Goal: Task Accomplishment & Management: Manage account settings

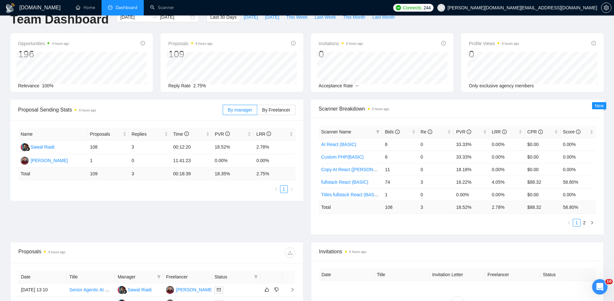
scroll to position [27, 0]
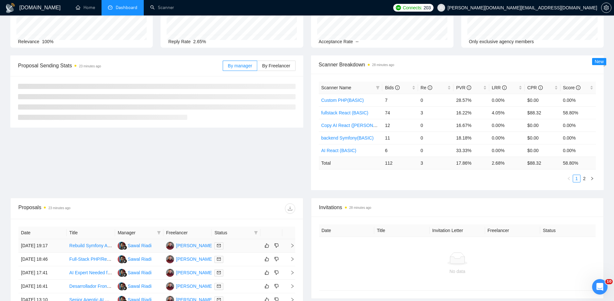
scroll to position [144, 0]
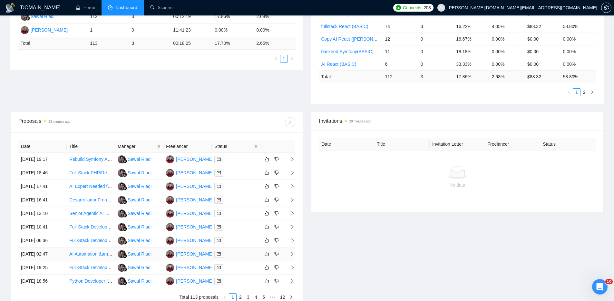
click at [242, 254] on div at bounding box center [235, 253] width 43 height 7
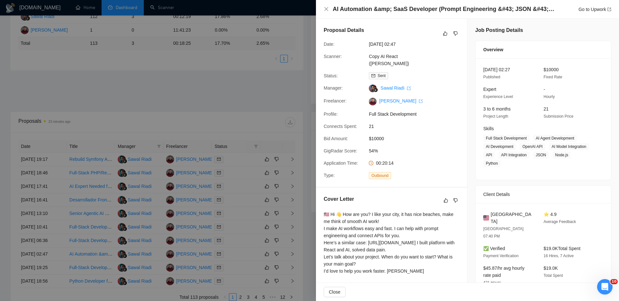
click at [243, 253] on div at bounding box center [309, 150] width 619 height 301
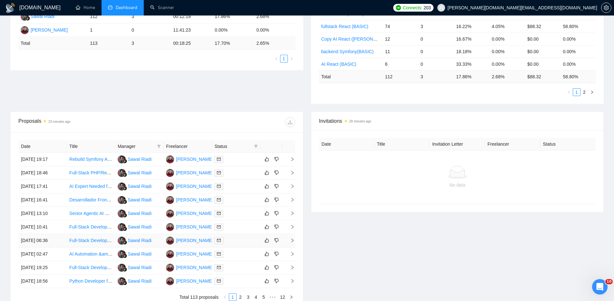
click at [239, 242] on div at bounding box center [235, 240] width 43 height 7
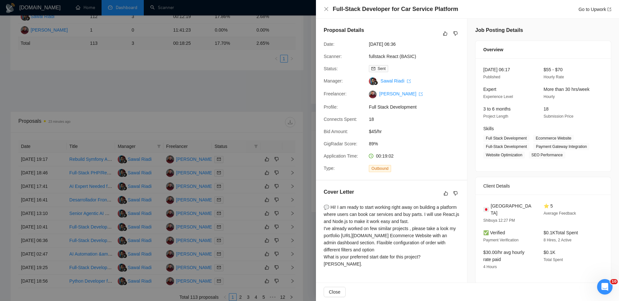
drag, startPoint x: 238, startPoint y: 242, endPoint x: 308, endPoint y: 230, distance: 70.6
click at [308, 230] on div at bounding box center [309, 150] width 619 height 301
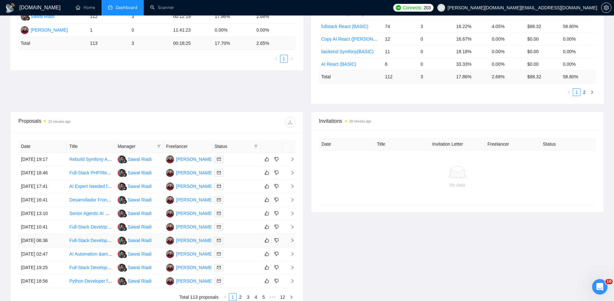
click at [242, 239] on div at bounding box center [235, 240] width 43 height 7
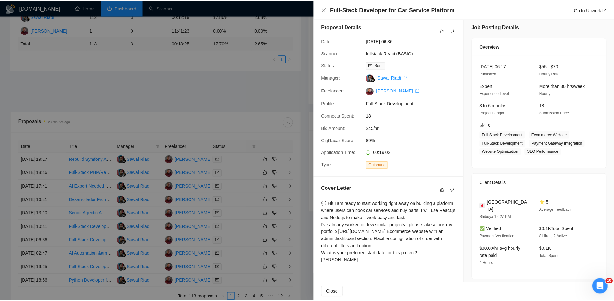
scroll to position [0, 0]
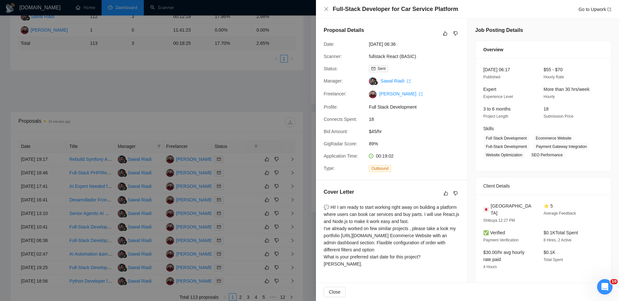
click at [228, 72] on div at bounding box center [309, 150] width 619 height 301
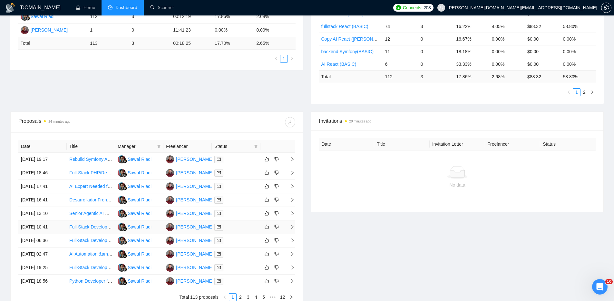
click at [244, 226] on div at bounding box center [235, 226] width 43 height 7
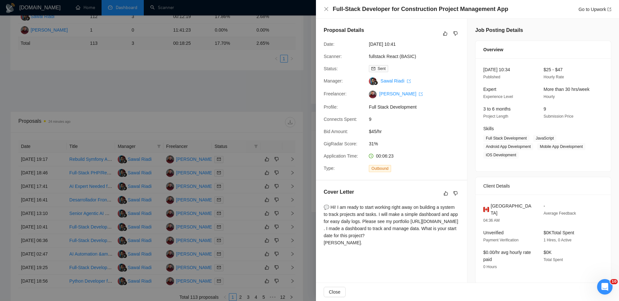
click at [244, 200] on div at bounding box center [309, 150] width 619 height 301
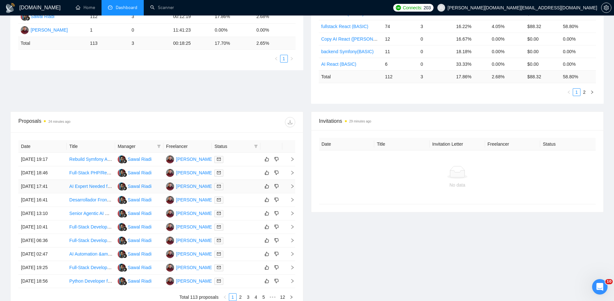
click at [238, 188] on div at bounding box center [235, 186] width 43 height 7
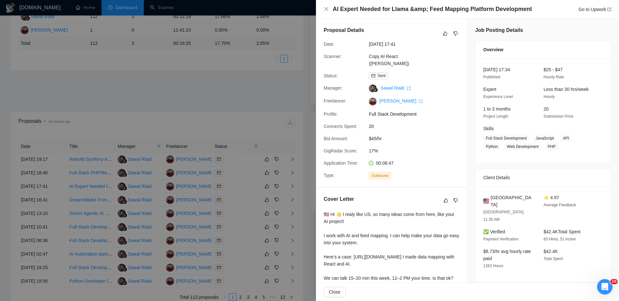
click at [238, 172] on div at bounding box center [309, 150] width 619 height 301
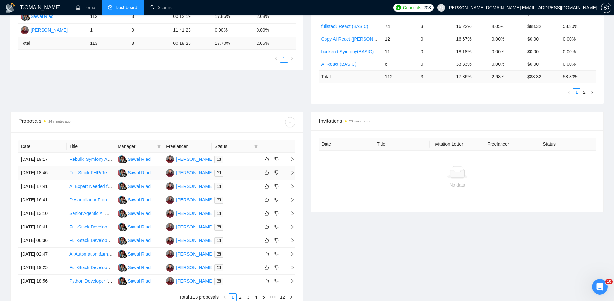
click at [238, 172] on div at bounding box center [235, 172] width 43 height 7
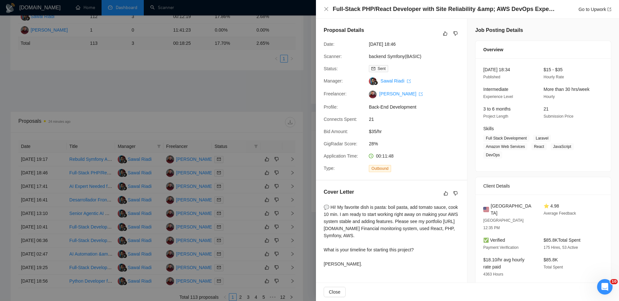
click at [239, 163] on div at bounding box center [309, 150] width 619 height 301
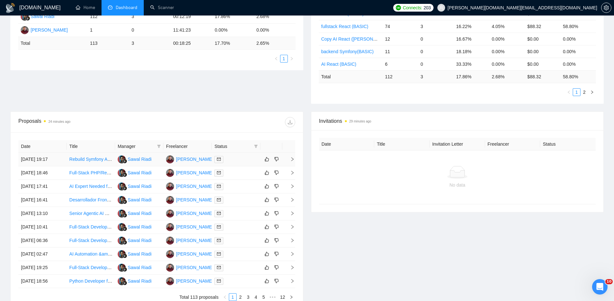
click at [238, 163] on div at bounding box center [235, 159] width 43 height 7
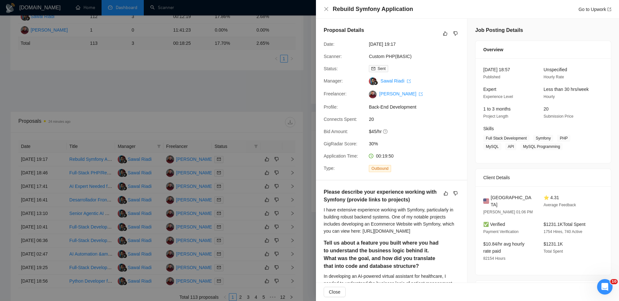
click at [229, 96] on div at bounding box center [309, 150] width 619 height 301
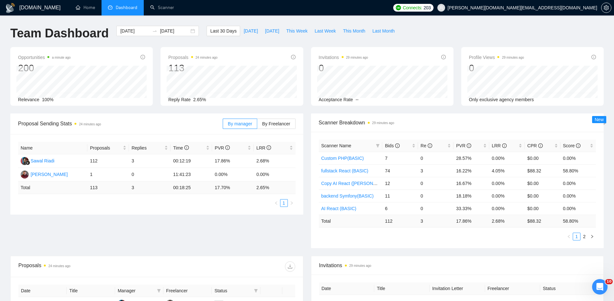
click at [275, 230] on div "Proposal Sending Stats 24 minutes ago By manager By Freelancer Name Proposals R…" at bounding box center [306, 184] width 601 height 142
click at [450, 28] on div "Team Dashboard [DATE] [DATE] Last 30 Days [DATE] [DATE] This Week Last Week Thi…" at bounding box center [306, 36] width 601 height 21
click at [271, 226] on div "Proposal Sending Stats 24 minutes ago By manager By Freelancer Name Proposals R…" at bounding box center [306, 184] width 601 height 142
click at [161, 9] on link "Scanner" at bounding box center [162, 7] width 24 height 5
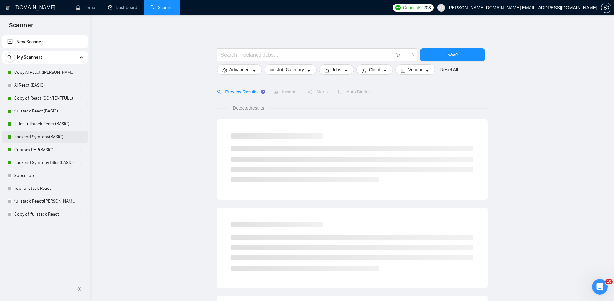
click at [40, 135] on link "backend Symfony(BASIC)" at bounding box center [44, 137] width 61 height 13
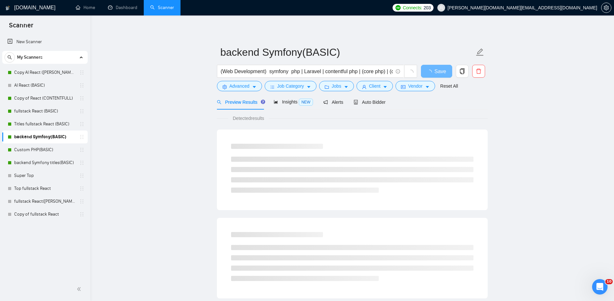
click at [540, 227] on main "backend Symfony(BASIC) (Web Development) symfony php | Laravel | contentful php…" at bounding box center [352, 295] width 503 height 538
click at [523, 43] on main "backend Symfony(BASIC) (Web Development) symfony php | Laravel | contentful php…" at bounding box center [352, 295] width 503 height 538
click at [153, 56] on main "backend Symfony(BASIC) (Web Development) symfony php | Laravel | contentful php…" at bounding box center [352, 295] width 503 height 538
click at [188, 86] on main "backend Symfony(BASIC) (Web Development) symfony php | Laravel | contentful php…" at bounding box center [352, 295] width 503 height 538
click at [156, 64] on main "backend Symfony(BASIC) (Web Development) symfony php | Laravel | contentful php…" at bounding box center [352, 295] width 503 height 538
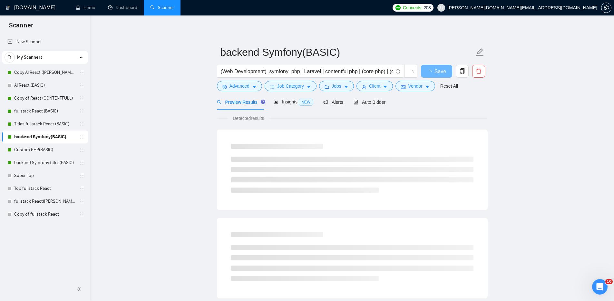
click at [162, 78] on main "backend Symfony(BASIC) (Web Development) symfony php | Laravel | contentful php…" at bounding box center [352, 295] width 503 height 538
click at [48, 122] on link "Titles fullstack React (BASIC)" at bounding box center [44, 124] width 61 height 13
click at [48, 96] on link "Copy of React (CONTENTFULL)" at bounding box center [44, 98] width 61 height 13
click at [152, 93] on main "Copy of React (CONTENTFULL) (contentf* next*) | (contentf* react*) | (contentf*…" at bounding box center [352, 295] width 503 height 538
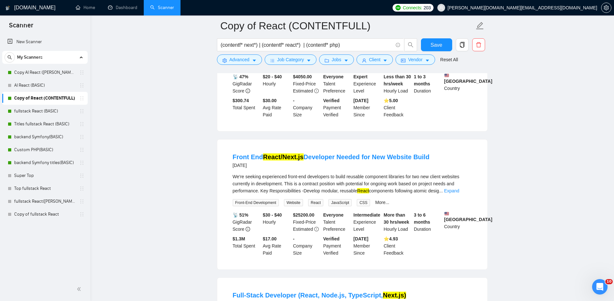
scroll to position [145, 0]
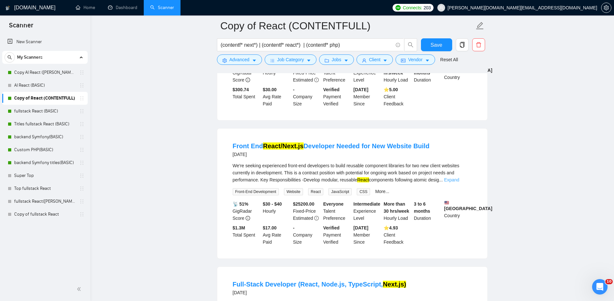
click at [459, 179] on link "Expand" at bounding box center [451, 179] width 15 height 5
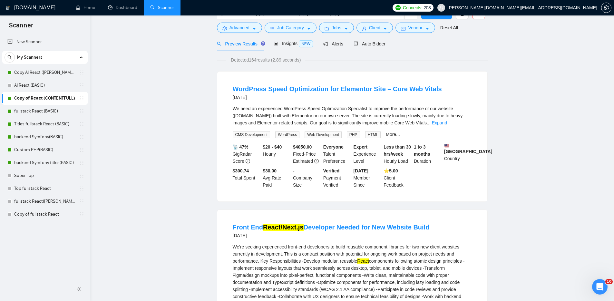
scroll to position [0, 0]
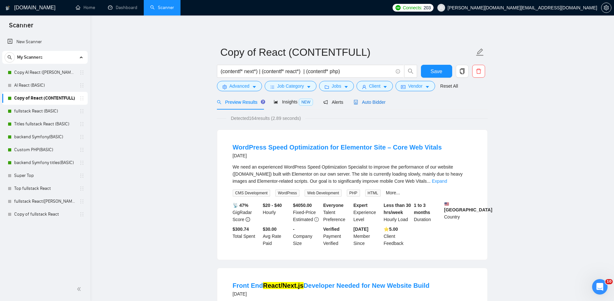
click at [379, 102] on span "Auto Bidder" at bounding box center [370, 102] width 32 height 5
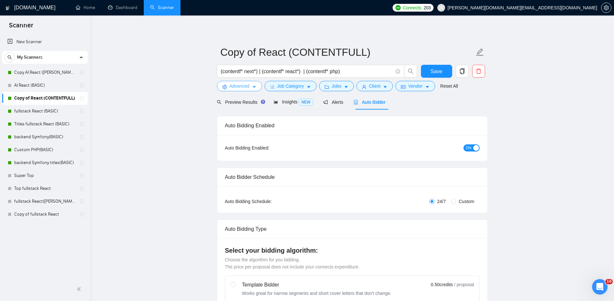
click at [239, 84] on span "Advanced" at bounding box center [239, 85] width 20 height 7
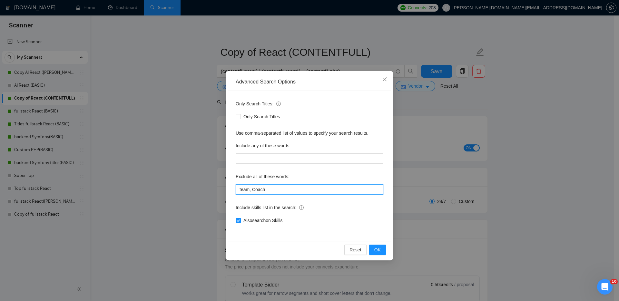
click at [239, 189] on input "team, Coach" at bounding box center [310, 189] width 148 height 10
type input "wordpress, team, Coach"
click at [377, 252] on span "OK" at bounding box center [377, 249] width 6 height 7
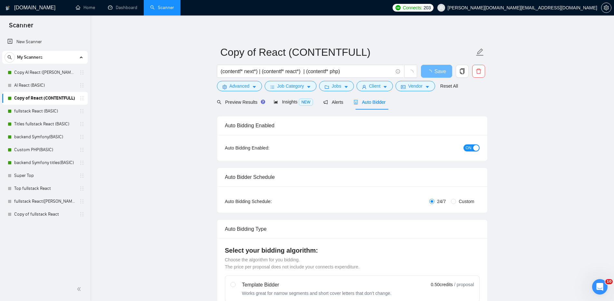
click at [242, 102] on span "Preview Results" at bounding box center [240, 102] width 46 height 5
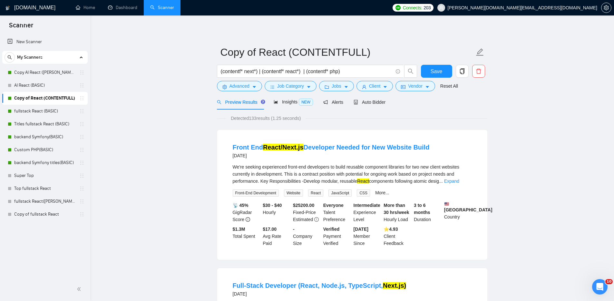
drag, startPoint x: 190, startPoint y: 162, endPoint x: 199, endPoint y: 163, distance: 9.0
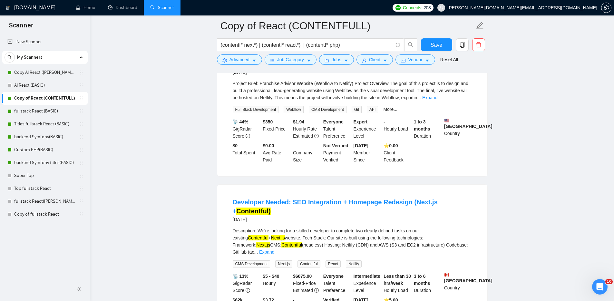
scroll to position [717, 0]
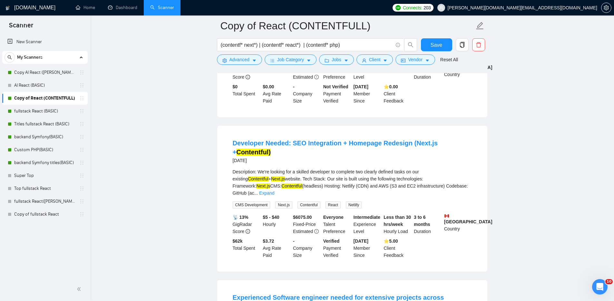
click at [534, 207] on main "Copy of React (CONTENTFULL) (contentf* next*) | (contentf* react*) | (contentf*…" at bounding box center [352, 79] width 503 height 1540
click at [172, 157] on main "Copy of React (CONTENTFULL) (contentf* next*) | (contentf* react*) | (contentf*…" at bounding box center [352, 79] width 503 height 1540
click at [52, 73] on link "Copy AI React ([PERSON_NAME])" at bounding box center [44, 72] width 61 height 13
click at [436, 41] on span "Save" at bounding box center [437, 45] width 12 height 8
drag, startPoint x: 116, startPoint y: 11, endPoint x: 122, endPoint y: 19, distance: 10.8
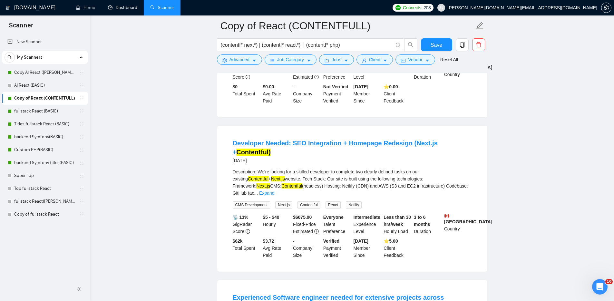
click at [116, 10] on link "Dashboard" at bounding box center [122, 7] width 29 height 5
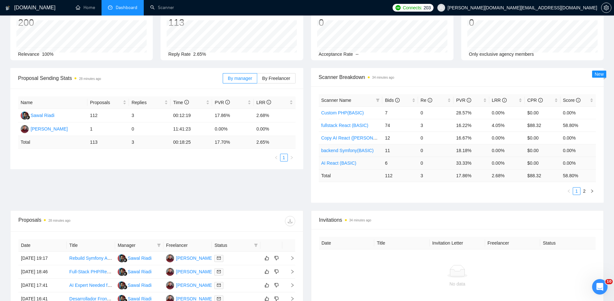
scroll to position [46, 0]
drag, startPoint x: 392, startPoint y: 138, endPoint x: 385, endPoint y: 138, distance: 6.8
click at [385, 138] on td "12" at bounding box center [399, 137] width 35 height 13
drag, startPoint x: 539, startPoint y: 138, endPoint x: 525, endPoint y: 136, distance: 14.3
click at [525, 136] on td "$0.00" at bounding box center [542, 137] width 35 height 13
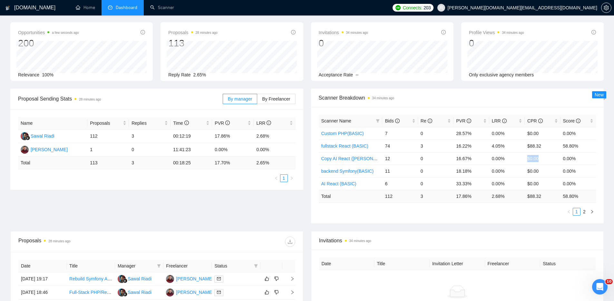
scroll to position [0, 0]
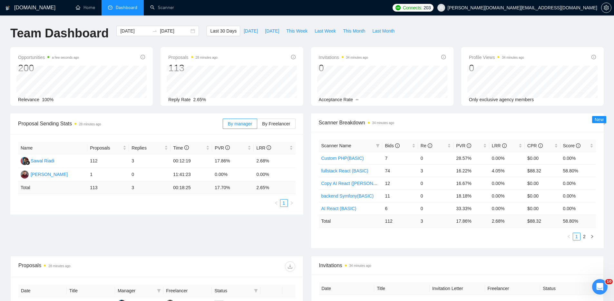
click at [267, 242] on div "Proposal Sending Stats 28 minutes ago By manager By Freelancer Name Proposals R…" at bounding box center [306, 184] width 601 height 142
click at [160, 8] on link "Scanner" at bounding box center [162, 7] width 24 height 5
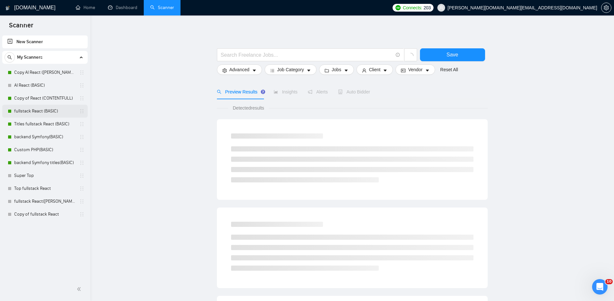
click at [27, 111] on link "fullstack React (BASIC)" at bounding box center [44, 111] width 61 height 13
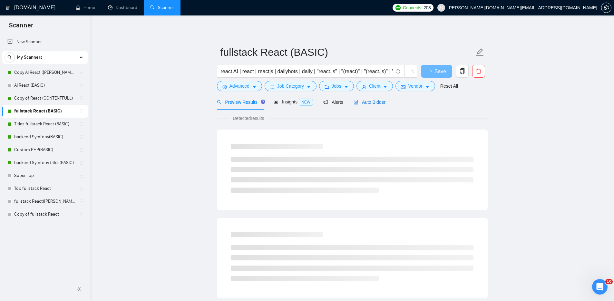
click at [378, 102] on span "Auto Bidder" at bounding box center [370, 102] width 32 height 5
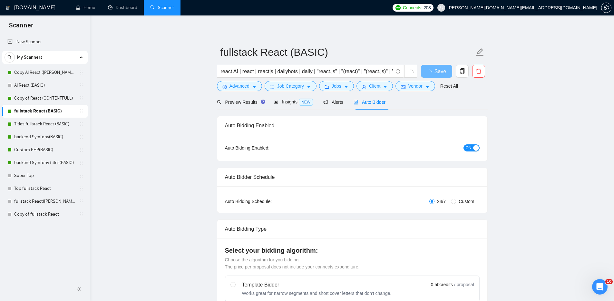
checkbox input "true"
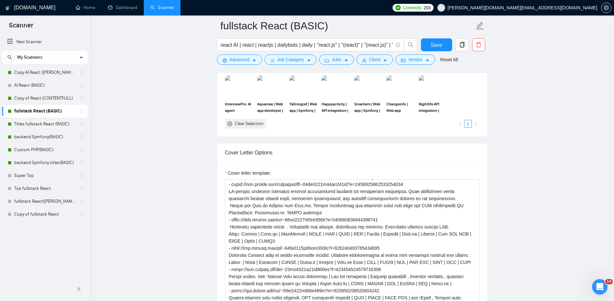
scroll to position [543, 0]
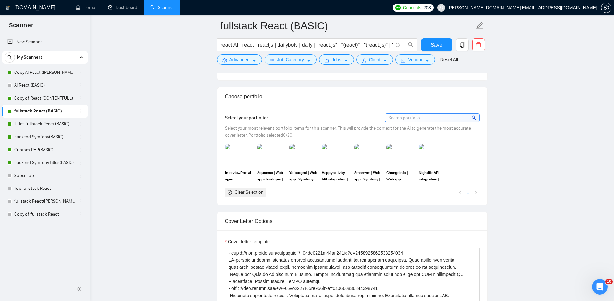
click at [432, 117] on input at bounding box center [432, 118] width 94 height 8
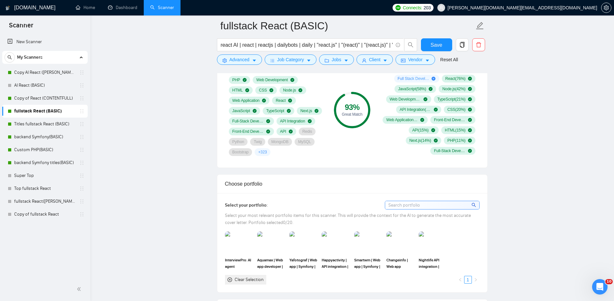
scroll to position [470, 0]
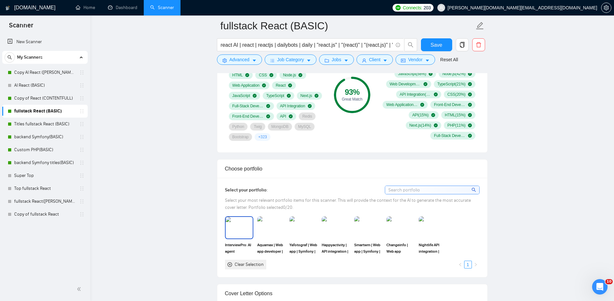
click at [240, 226] on img at bounding box center [239, 227] width 27 height 21
click at [277, 225] on img at bounding box center [271, 227] width 27 height 21
click at [300, 224] on img at bounding box center [303, 227] width 27 height 21
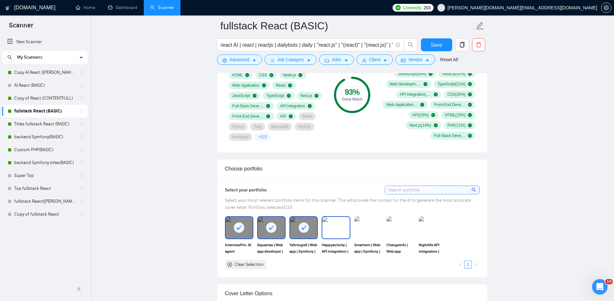
click at [336, 221] on img at bounding box center [335, 227] width 27 height 21
drag, startPoint x: 371, startPoint y: 223, endPoint x: 387, endPoint y: 224, distance: 16.5
click at [371, 223] on img at bounding box center [368, 227] width 27 height 21
click at [409, 225] on img at bounding box center [400, 227] width 27 height 21
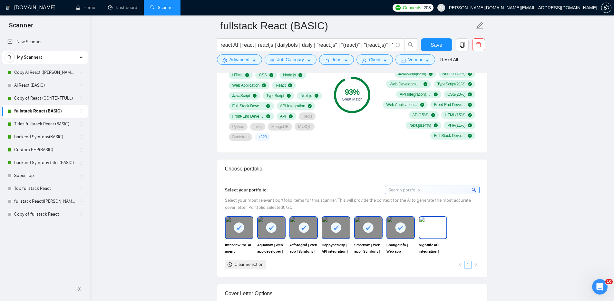
click at [432, 223] on img at bounding box center [432, 227] width 27 height 21
click at [428, 235] on div at bounding box center [432, 227] width 27 height 21
click at [405, 233] on div at bounding box center [400, 227] width 27 height 21
click at [377, 236] on div at bounding box center [368, 227] width 27 height 21
click at [401, 233] on img at bounding box center [400, 227] width 27 height 21
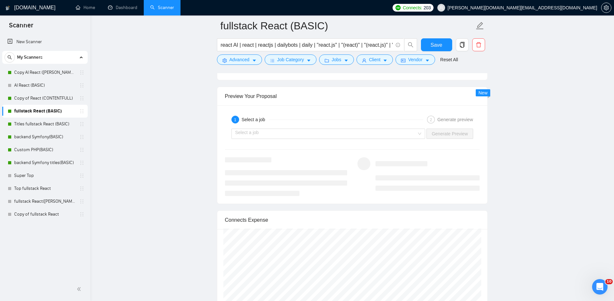
scroll to position [1095, 0]
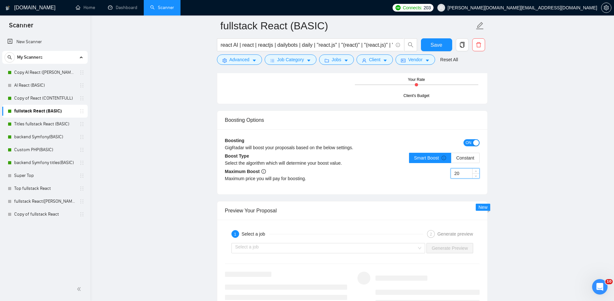
drag, startPoint x: 461, startPoint y: 174, endPoint x: 451, endPoint y: 173, distance: 10.0
click at [451, 173] on input "20" at bounding box center [465, 174] width 28 height 10
type input "40"
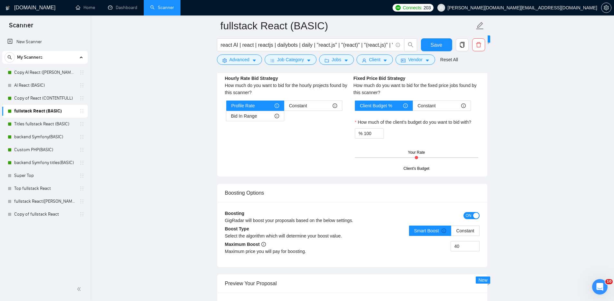
scroll to position [1022, 0]
click at [441, 43] on span "Save" at bounding box center [437, 45] width 12 height 8
click at [34, 72] on link "Copy AI React ([PERSON_NAME])" at bounding box center [44, 72] width 61 height 13
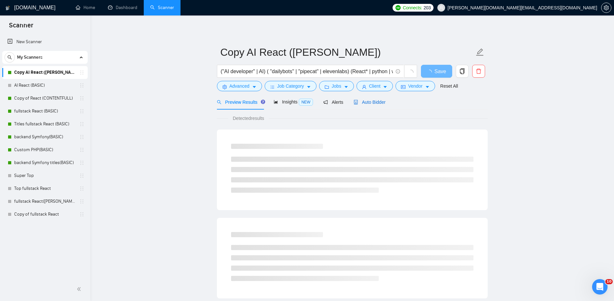
click at [376, 102] on span "Auto Bidder" at bounding box center [370, 102] width 32 height 5
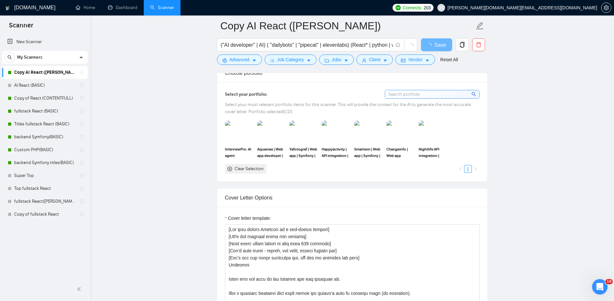
scroll to position [560, 0]
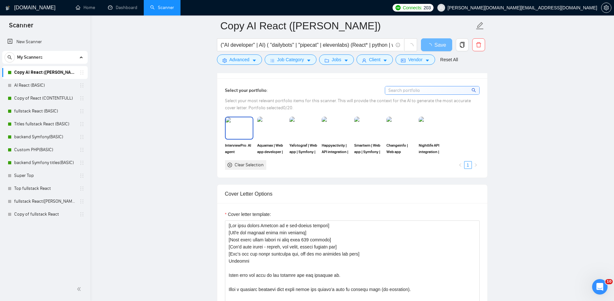
click at [240, 131] on img at bounding box center [239, 127] width 27 height 21
click at [337, 131] on img at bounding box center [335, 127] width 27 height 21
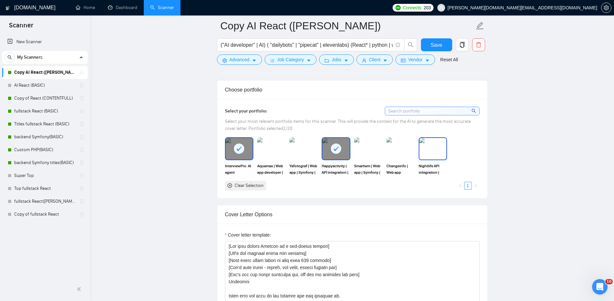
click at [434, 149] on img at bounding box center [432, 148] width 27 height 21
click at [271, 151] on img at bounding box center [271, 148] width 27 height 21
click at [300, 152] on img at bounding box center [303, 148] width 27 height 21
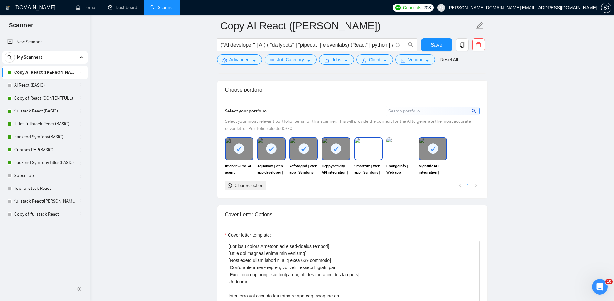
click at [370, 148] on img at bounding box center [368, 148] width 27 height 21
click at [405, 144] on img at bounding box center [400, 148] width 27 height 21
click at [441, 46] on span "Save" at bounding box center [437, 45] width 12 height 8
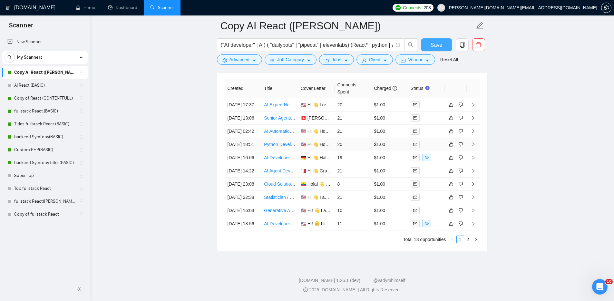
scroll to position [1534, 0]
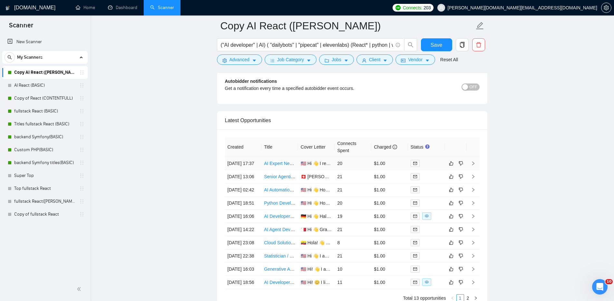
click at [473, 165] on icon "right" at bounding box center [473, 163] width 2 height 4
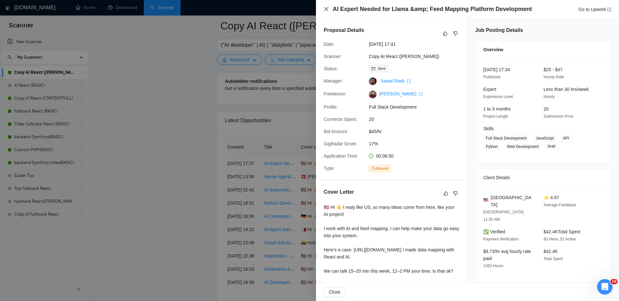
click at [326, 10] on icon "close" at bounding box center [326, 9] width 4 height 4
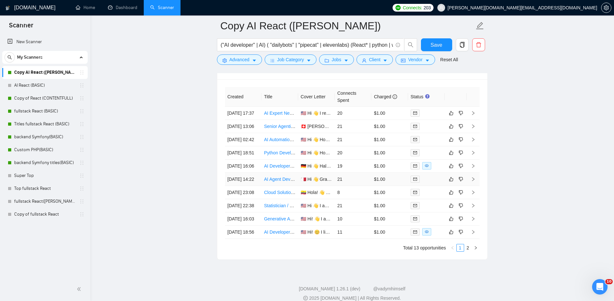
scroll to position [1515, 0]
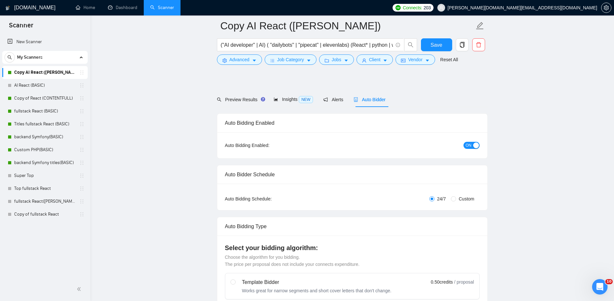
scroll to position [0, 0]
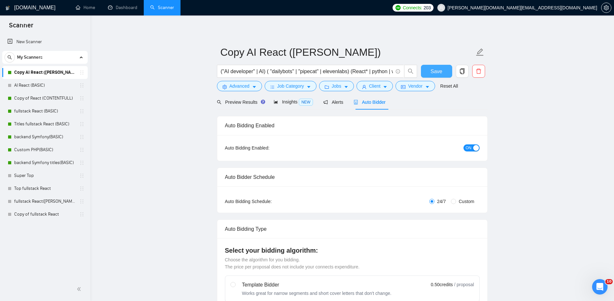
click at [442, 71] on button "Save" at bounding box center [436, 71] width 31 height 13
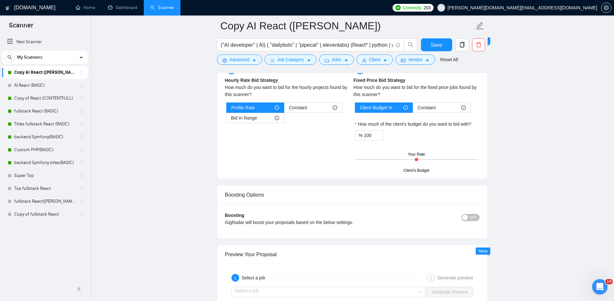
scroll to position [1033, 0]
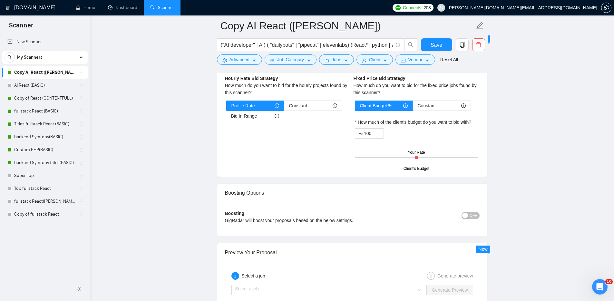
drag, startPoint x: 476, startPoint y: 216, endPoint x: 480, endPoint y: 215, distance: 4.2
click at [476, 216] on span "OFF" at bounding box center [474, 215] width 8 height 7
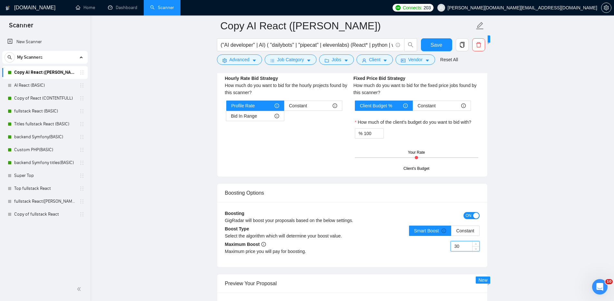
drag, startPoint x: 461, startPoint y: 246, endPoint x: 439, endPoint y: 243, distance: 22.4
click at [440, 243] on div "30" at bounding box center [415, 250] width 127 height 18
type input "40"
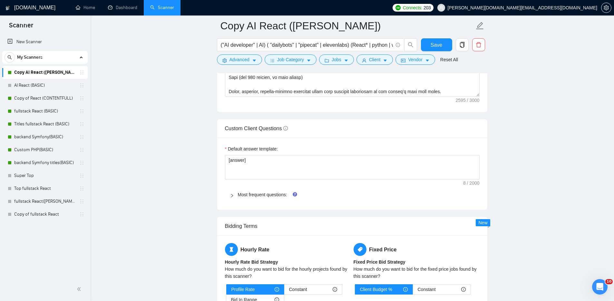
scroll to position [765, 0]
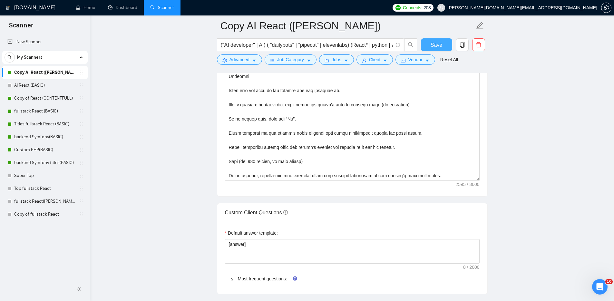
click at [442, 44] on button "Save" at bounding box center [436, 44] width 31 height 13
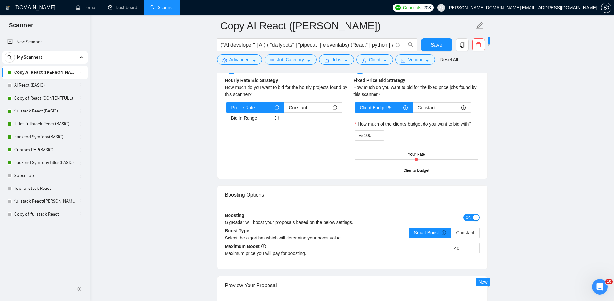
scroll to position [1059, 0]
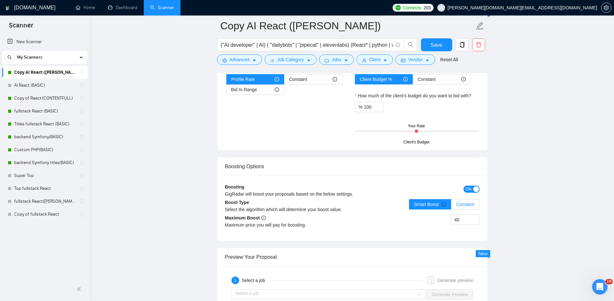
click at [467, 205] on span "Constant" at bounding box center [465, 204] width 18 height 5
click at [451, 206] on input "Constant" at bounding box center [451, 206] width 0 height 0
click at [442, 216] on div "40" at bounding box center [415, 224] width 127 height 18
type input "30"
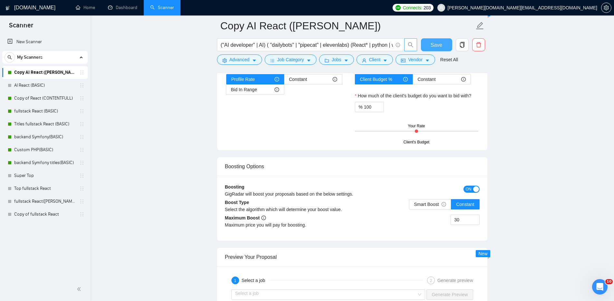
drag, startPoint x: 441, startPoint y: 44, endPoint x: 414, endPoint y: 51, distance: 28.6
click at [441, 44] on span "Save" at bounding box center [437, 45] width 12 height 8
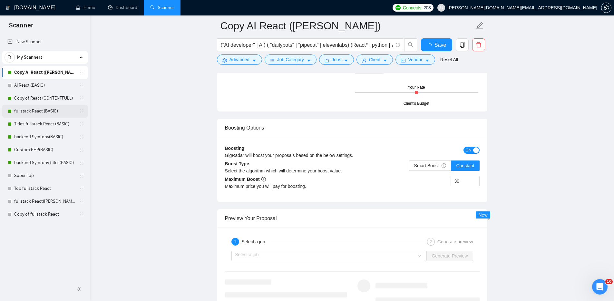
drag, startPoint x: 50, startPoint y: 111, endPoint x: 55, endPoint y: 113, distance: 5.9
click at [50, 111] on link "fullstack React (BASIC)" at bounding box center [44, 111] width 61 height 13
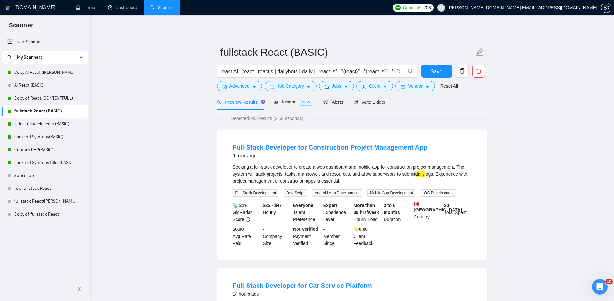
click at [376, 102] on span "Auto Bidder" at bounding box center [370, 102] width 32 height 5
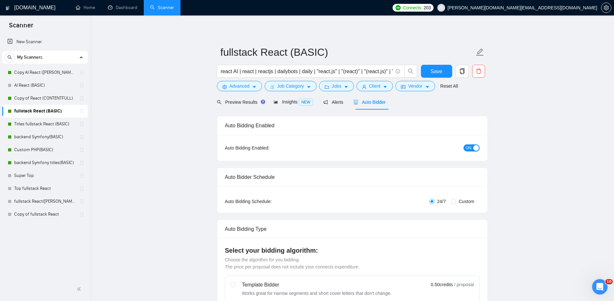
checkbox input "true"
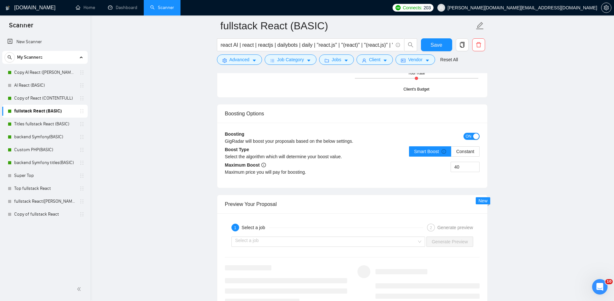
scroll to position [1112, 0]
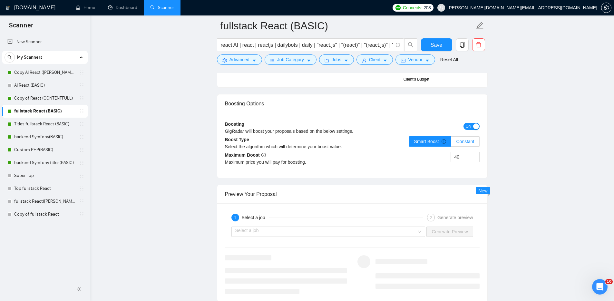
click at [475, 140] on label "Constant" at bounding box center [465, 141] width 28 height 10
click at [451, 143] on input "Constant" at bounding box center [451, 143] width 0 height 0
drag, startPoint x: 463, startPoint y: 157, endPoint x: 444, endPoint y: 155, distance: 18.9
click at [444, 155] on div "40" at bounding box center [415, 161] width 127 height 18
type input "30"
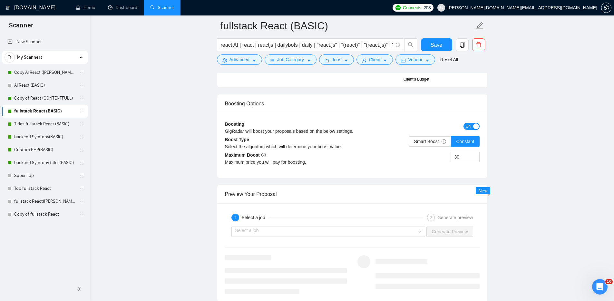
click at [443, 45] on button "Save" at bounding box center [436, 44] width 31 height 13
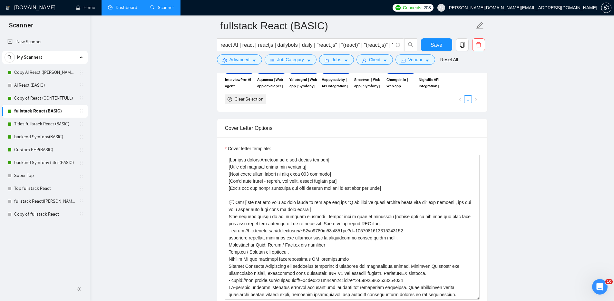
click at [129, 5] on link "Dashboard" at bounding box center [122, 7] width 29 height 5
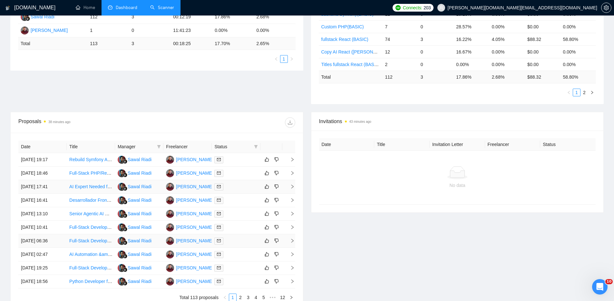
scroll to position [168, 0]
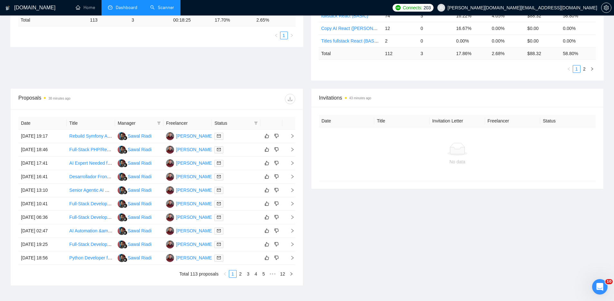
click at [448, 239] on div "Invitations 43 minutes ago Date Title Invitation Letter Freelancer Status No da…" at bounding box center [457, 187] width 301 height 198
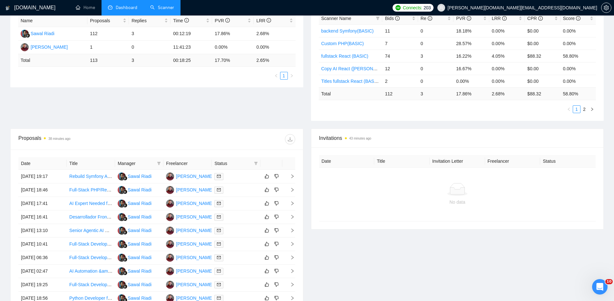
scroll to position [0, 0]
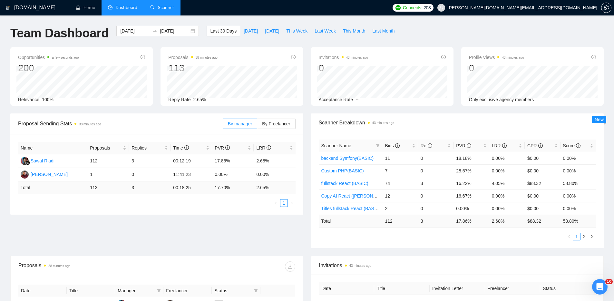
click at [472, 29] on div "Team Dashboard [DATE] [DATE] Last 30 Days [DATE] [DATE] This Week Last Week Thi…" at bounding box center [306, 36] width 601 height 21
click at [89, 5] on link "Home" at bounding box center [85, 7] width 19 height 5
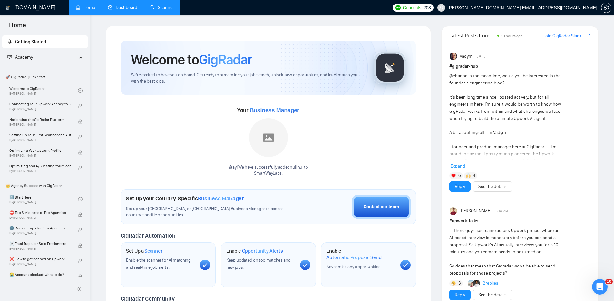
click at [106, 169] on div "Welcome to GigRadar We're excited to have you on board. Get ready to streamline…" at bounding box center [268, 232] width 325 height 412
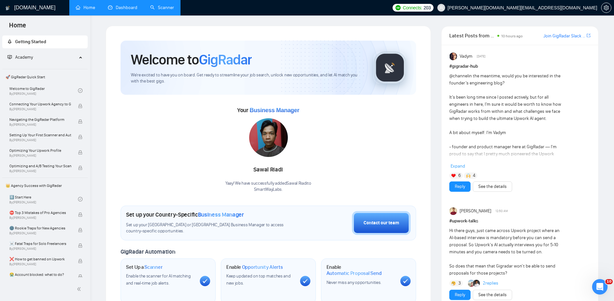
drag, startPoint x: 130, startPoint y: 5, endPoint x: 132, endPoint y: 13, distance: 7.6
click at [131, 6] on link "Dashboard" at bounding box center [122, 7] width 29 height 5
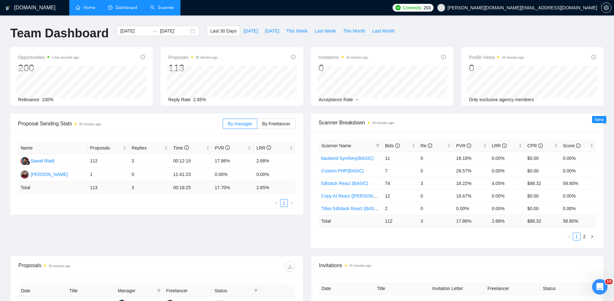
click at [260, 246] on div "Proposal Sending Stats 39 minutes ago By manager By Freelancer Name Proposals R…" at bounding box center [306, 184] width 601 height 142
click at [87, 8] on link "Home" at bounding box center [85, 7] width 19 height 5
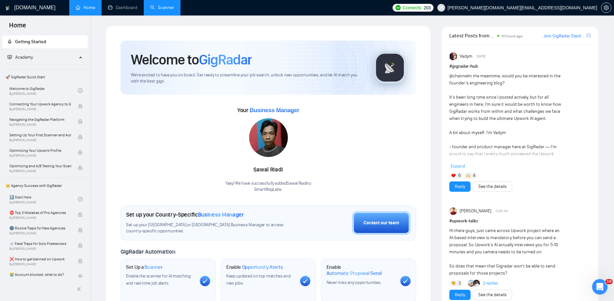
click at [125, 7] on link "Dashboard" at bounding box center [122, 7] width 29 height 5
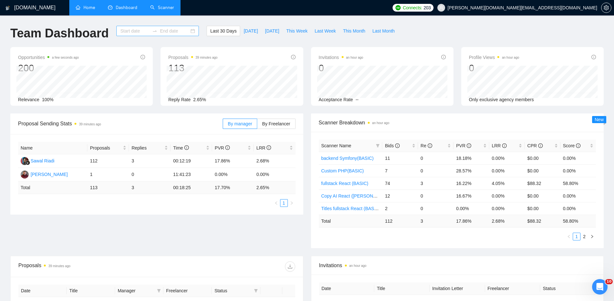
type input "[DATE]"
click at [291, 234] on div "Proposal Sending Stats an hour ago By manager By Freelancer Name Proposals Repl…" at bounding box center [306, 184] width 601 height 142
click at [442, 29] on div "Team Dashboard [DATE] [DATE] Last 30 Days [DATE] [DATE] This Week Last Week Thi…" at bounding box center [306, 36] width 601 height 21
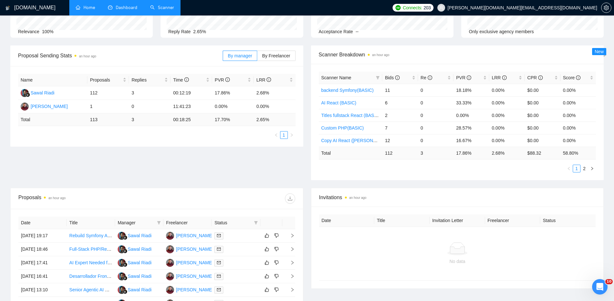
scroll to position [122, 0]
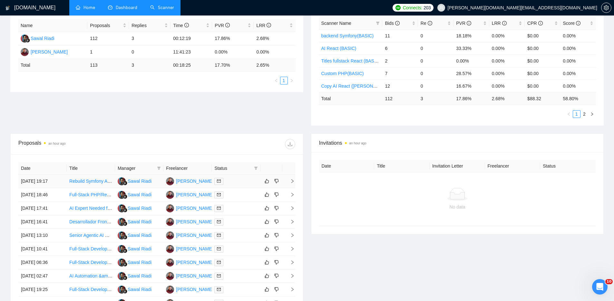
click at [245, 181] on div at bounding box center [235, 181] width 43 height 7
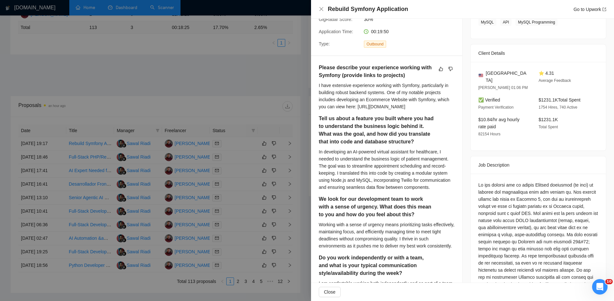
scroll to position [195, 0]
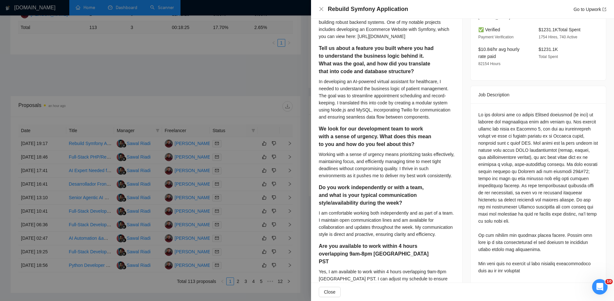
click at [555, 179] on div "Questions: Please describe your experience working with Symfony (provide links …" at bounding box center [538, 249] width 120 height 276
click at [556, 179] on div "Questions: Please describe your experience working with Symfony (provide links …" at bounding box center [538, 249] width 120 height 276
click at [551, 181] on div at bounding box center [551, 181] width 0 height 0
click at [572, 185] on div "Questions: Please describe your experience working with Symfony (provide links …" at bounding box center [538, 249] width 120 height 276
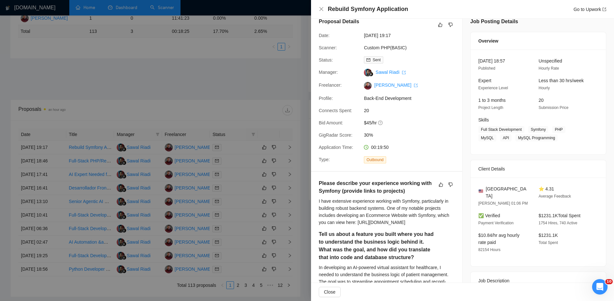
scroll to position [0, 0]
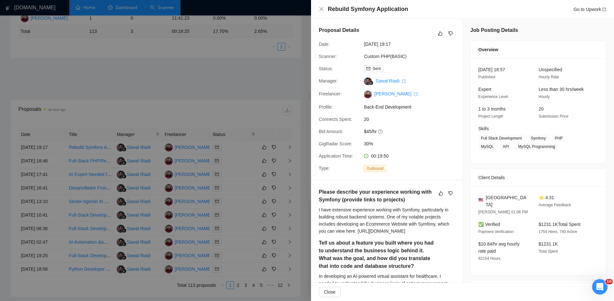
click at [242, 79] on div at bounding box center [307, 150] width 614 height 301
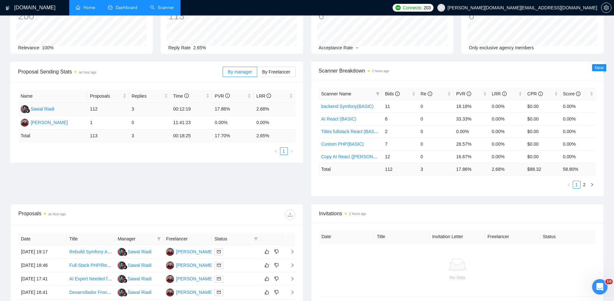
scroll to position [108, 0]
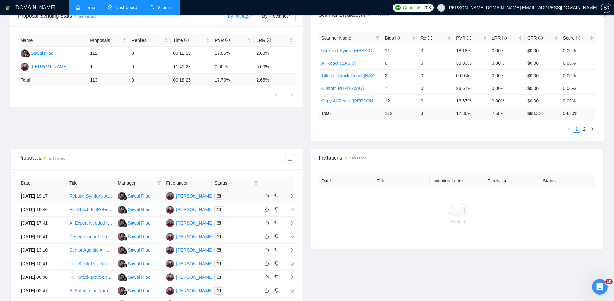
click at [252, 195] on div at bounding box center [235, 195] width 43 height 7
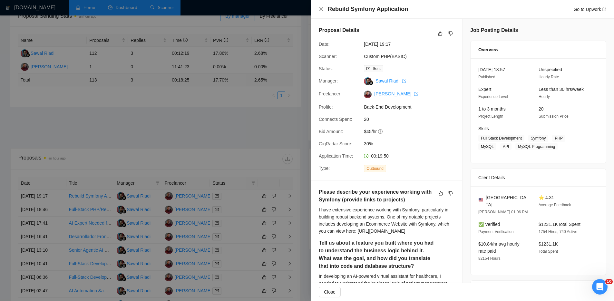
click at [321, 9] on icon "close" at bounding box center [321, 9] width 4 height 4
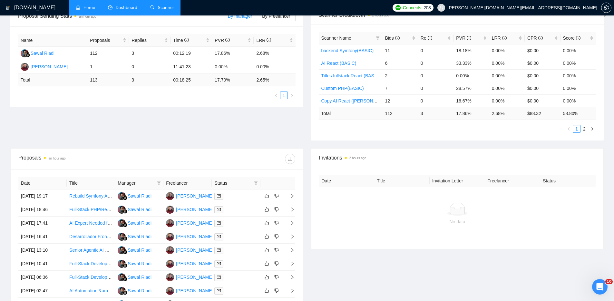
click at [265, 128] on div "Proposal Sending Stats an hour ago By manager By Freelancer Name Proposals Repl…" at bounding box center [306, 77] width 601 height 142
